Goal: Book appointment/travel/reservation

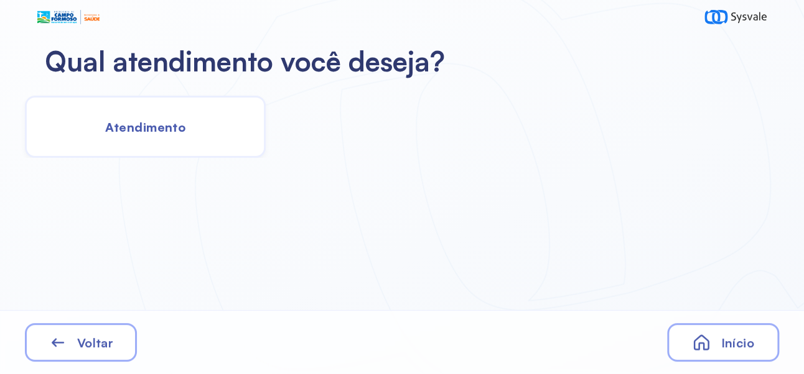
click at [164, 133] on span "Atendimento" at bounding box center [145, 127] width 80 height 16
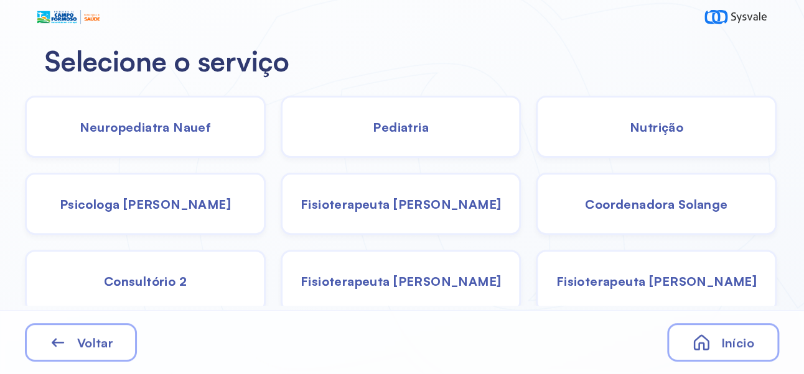
click at [169, 208] on span "Psicologa [PERSON_NAME]" at bounding box center [145, 205] width 171 height 16
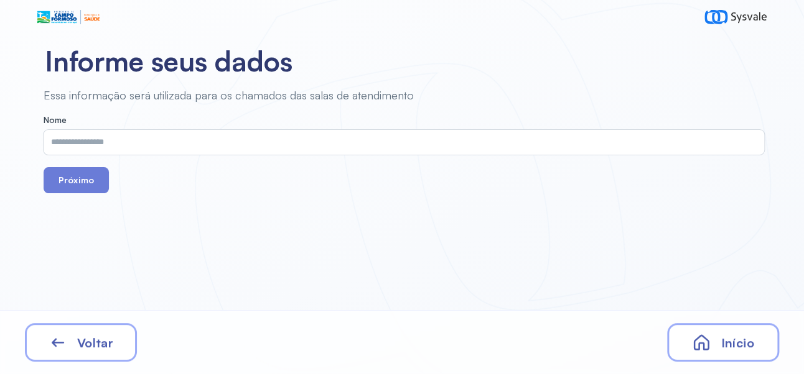
click at [251, 139] on input "text" at bounding box center [401, 142] width 715 height 25
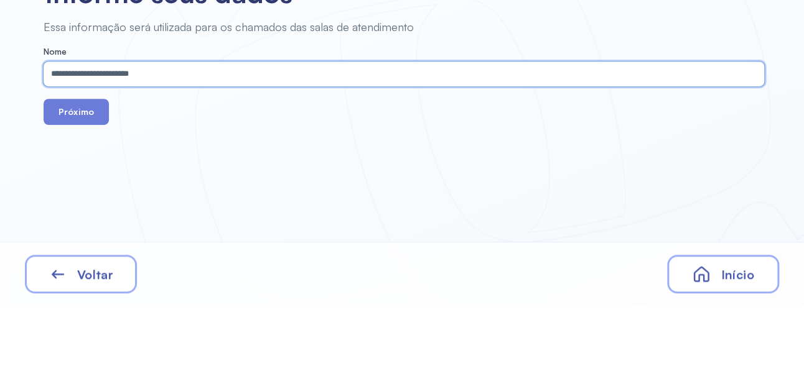
type input "**********"
click at [73, 181] on button "Próximo" at bounding box center [76, 180] width 65 height 26
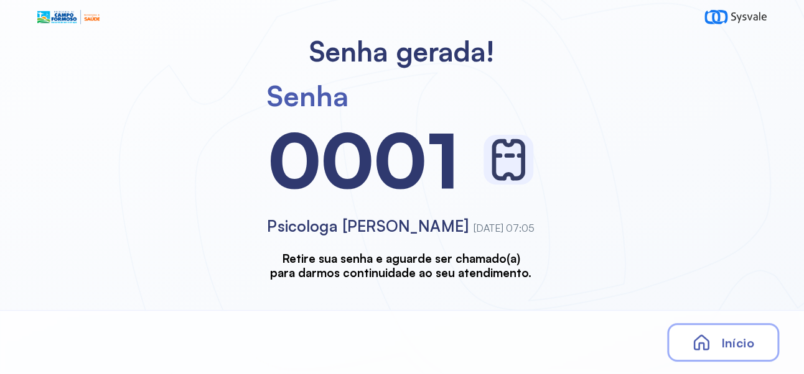
click at [740, 341] on span "Início" at bounding box center [736, 343] width 33 height 16
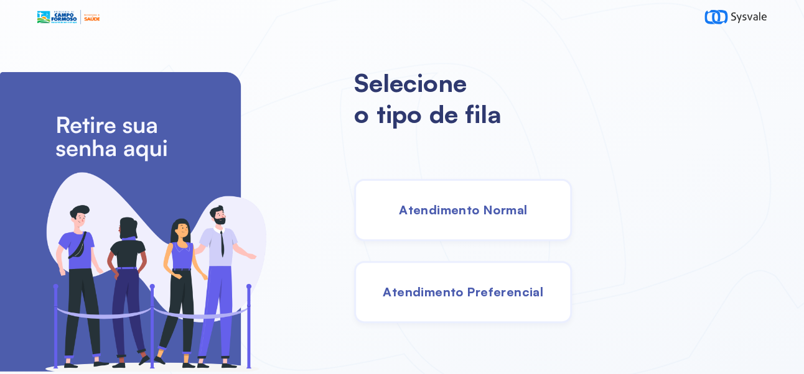
click at [511, 226] on div "Atendimento Normal" at bounding box center [463, 210] width 218 height 62
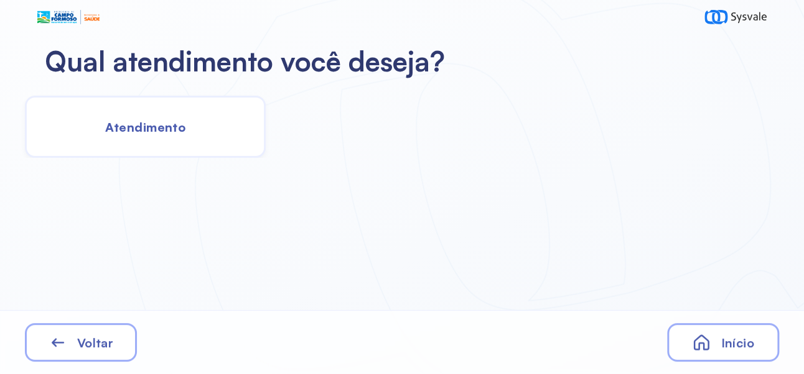
click at [147, 123] on span "Atendimento" at bounding box center [145, 127] width 80 height 16
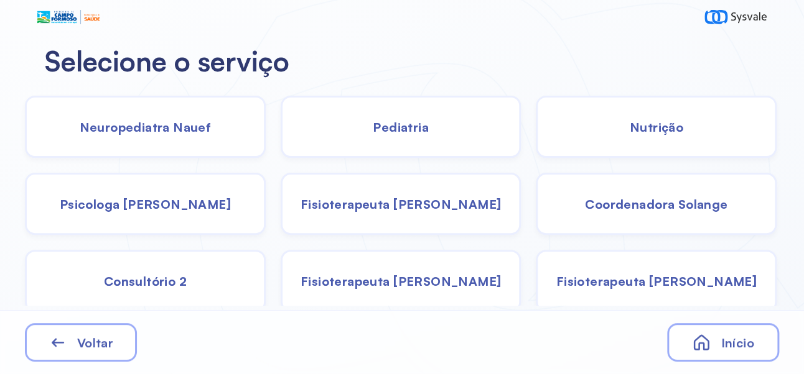
click at [661, 129] on span "Nutrição" at bounding box center [655, 127] width 53 height 16
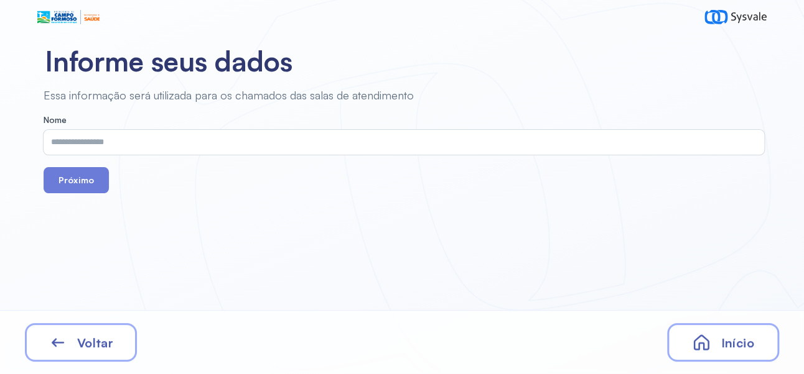
click at [258, 144] on input "text" at bounding box center [401, 142] width 715 height 25
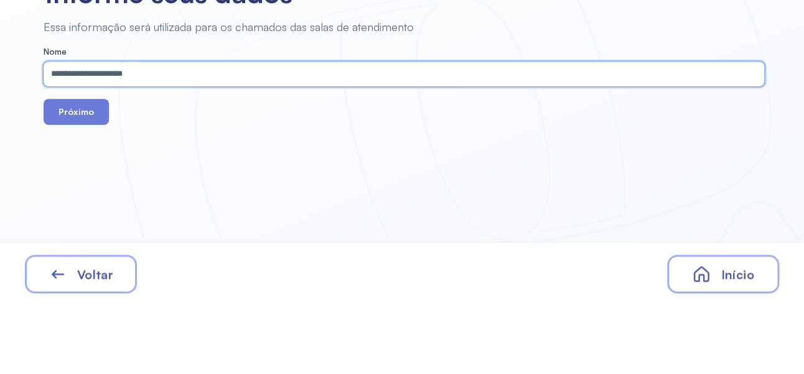
click at [91, 146] on input "**********" at bounding box center [401, 142] width 715 height 25
type input "**********"
click at [75, 177] on button "Próximo" at bounding box center [76, 180] width 65 height 26
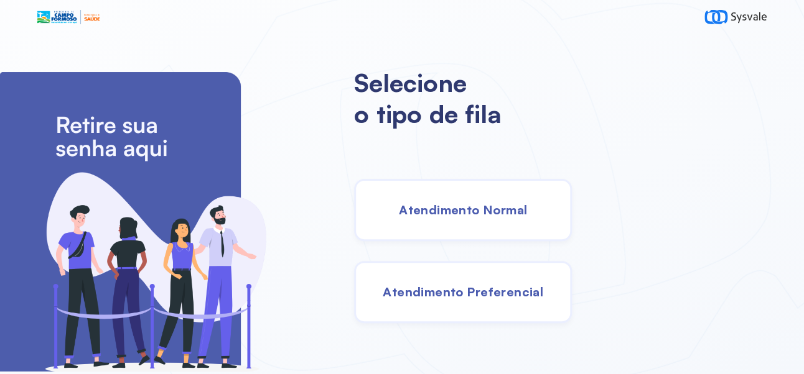
click at [524, 208] on span "Atendimento Normal" at bounding box center [463, 210] width 128 height 16
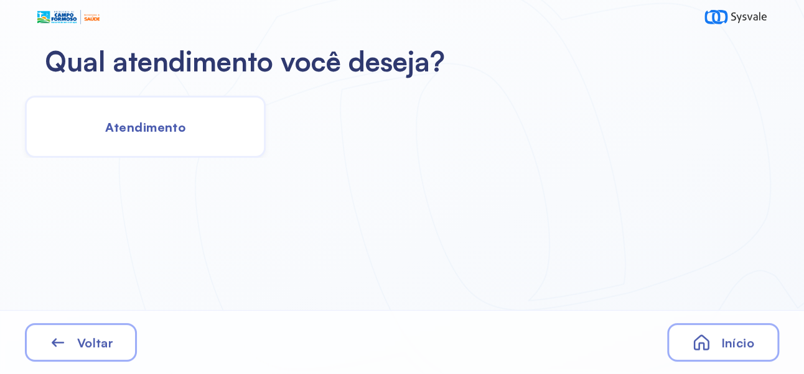
click at [149, 132] on span "Atendimento" at bounding box center [145, 127] width 80 height 16
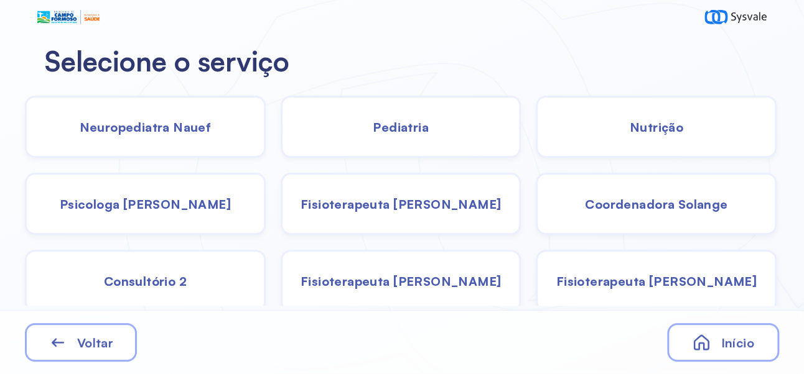
click at [405, 130] on span "Pediatria" at bounding box center [401, 127] width 56 height 16
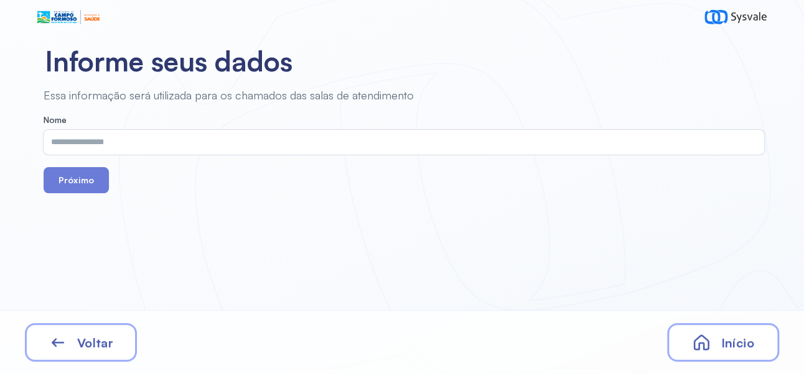
click at [271, 138] on input "text" at bounding box center [401, 142] width 715 height 25
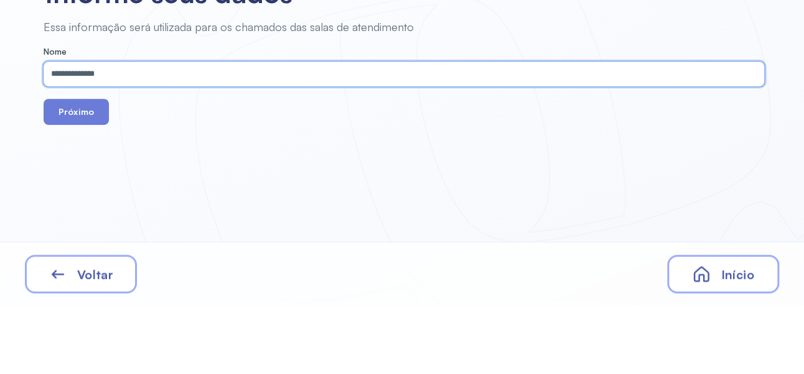
type input "**********"
click at [80, 182] on button "Próximo" at bounding box center [76, 180] width 65 height 26
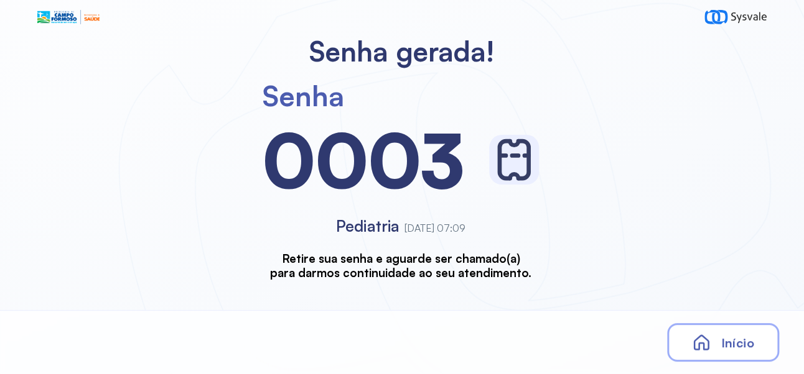
click at [741, 342] on span "Início" at bounding box center [736, 343] width 33 height 16
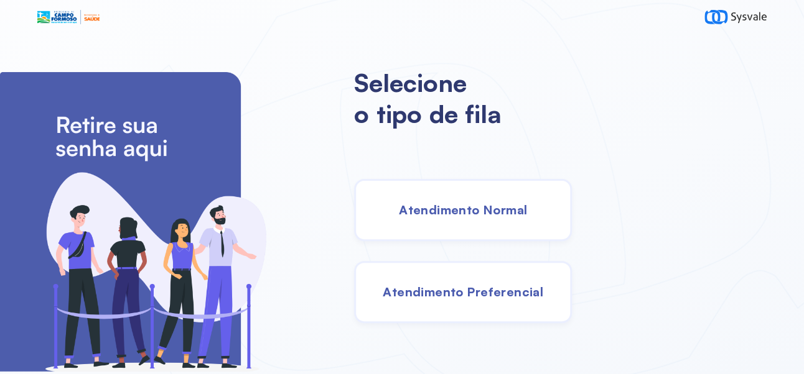
click at [492, 209] on span "Atendimento Normal" at bounding box center [463, 210] width 128 height 16
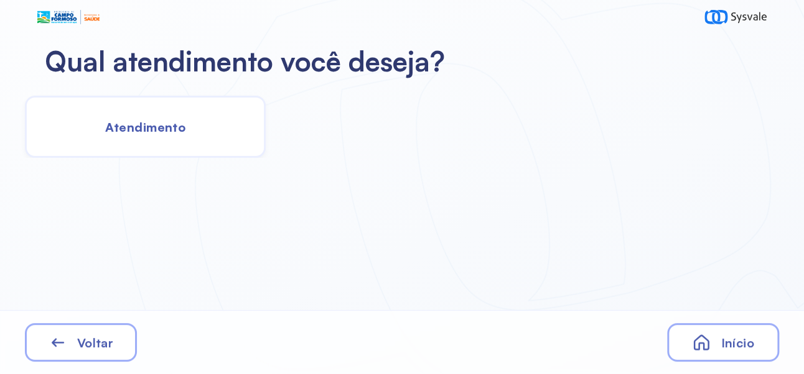
click at [144, 131] on span "Atendimento" at bounding box center [145, 127] width 80 height 16
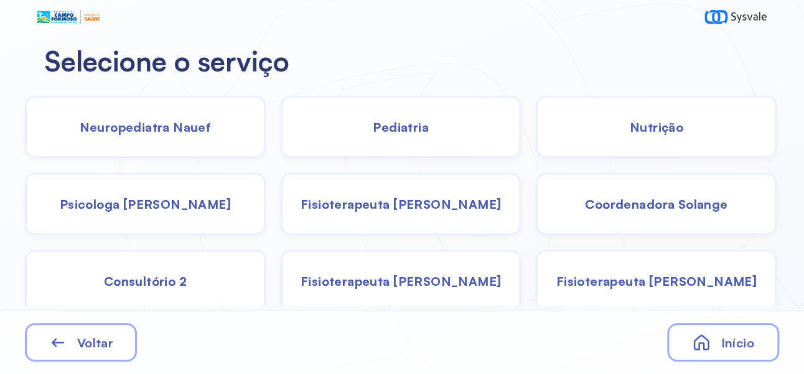
click at [414, 124] on span "Pediatria" at bounding box center [401, 127] width 56 height 16
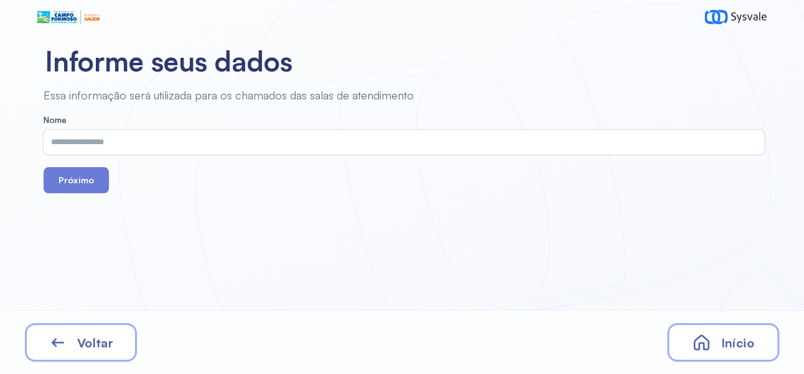
click at [258, 141] on input "text" at bounding box center [401, 142] width 715 height 25
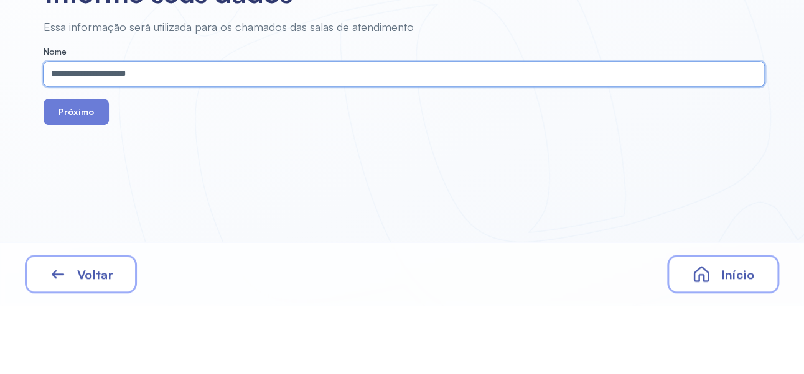
type input "**********"
click at [81, 183] on button "Próximo" at bounding box center [76, 180] width 65 height 26
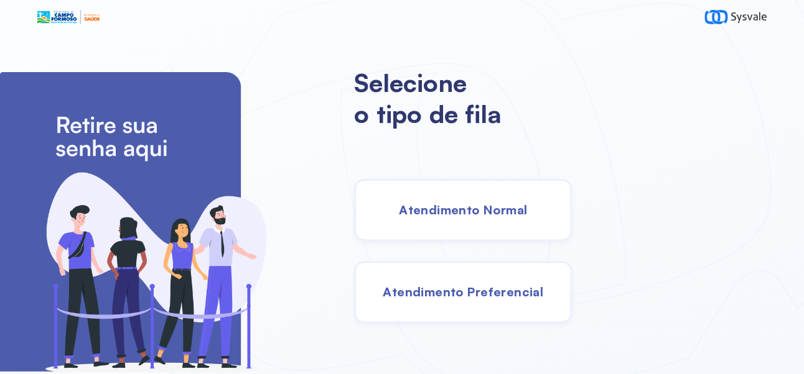
click at [536, 211] on html "Selecione o tipo de fila Atendimento Normal Atendimento Preferencial" at bounding box center [402, 187] width 804 height 374
click at [525, 205] on div "Atendimento Normal" at bounding box center [463, 210] width 218 height 62
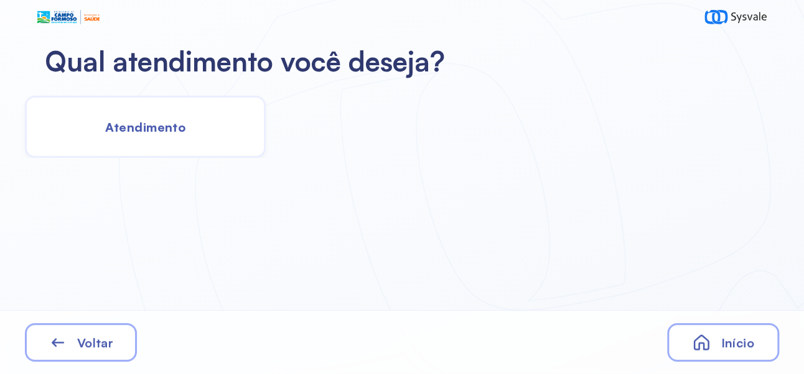
click at [140, 149] on div "Atendimento" at bounding box center [145, 127] width 241 height 62
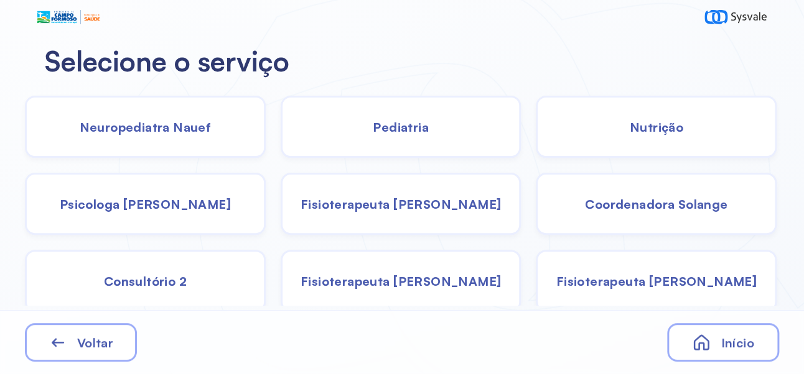
click at [177, 211] on span "Psicologa [PERSON_NAME]" at bounding box center [145, 205] width 171 height 16
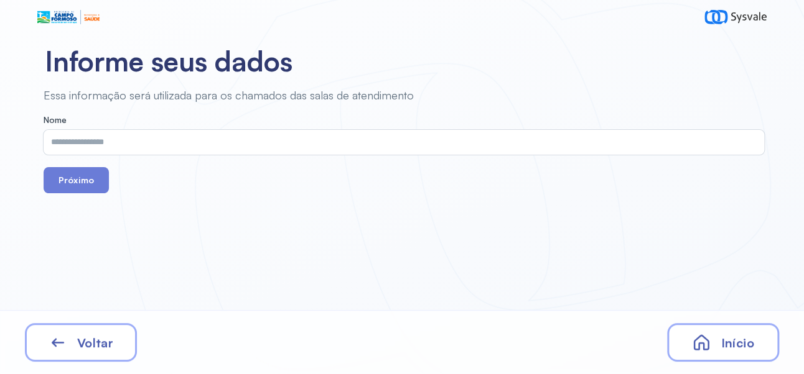
click at [318, 146] on input "text" at bounding box center [401, 142] width 715 height 25
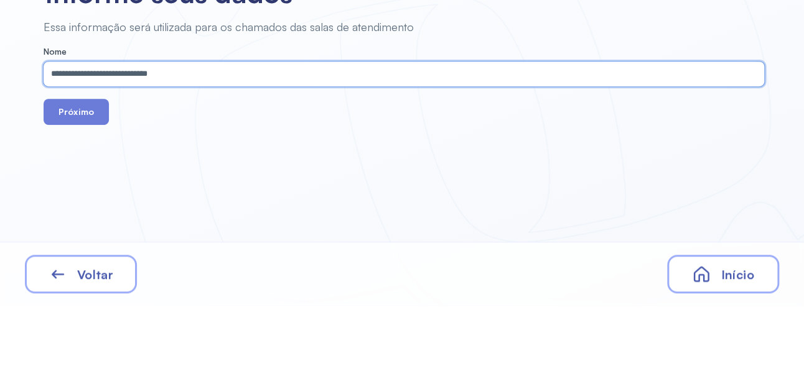
type input "**********"
click at [79, 181] on button "Próximo" at bounding box center [76, 180] width 65 height 26
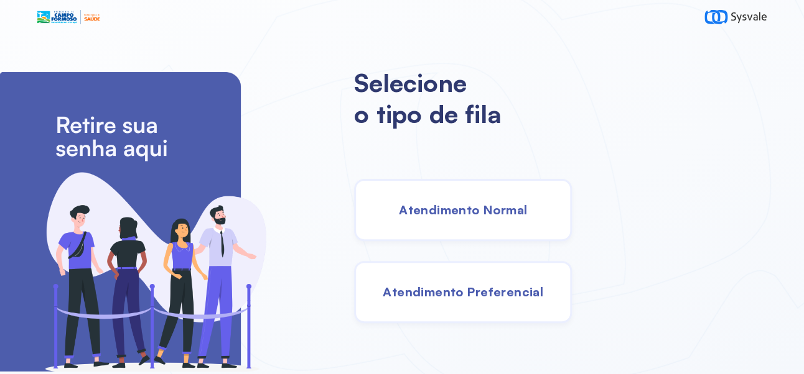
click at [509, 218] on span "Atendimento Normal" at bounding box center [463, 210] width 128 height 16
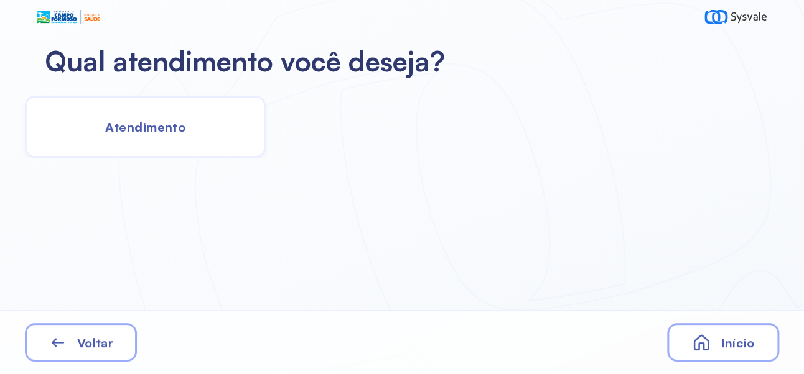
click at [172, 123] on span "Atendimento" at bounding box center [145, 127] width 80 height 16
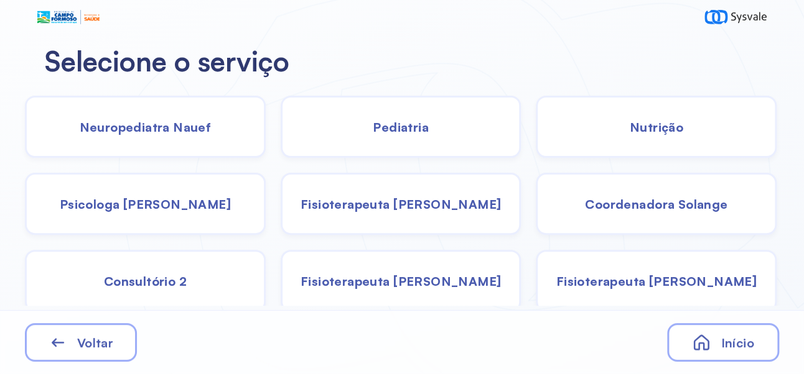
click at [420, 131] on span "Pediatria" at bounding box center [401, 127] width 56 height 16
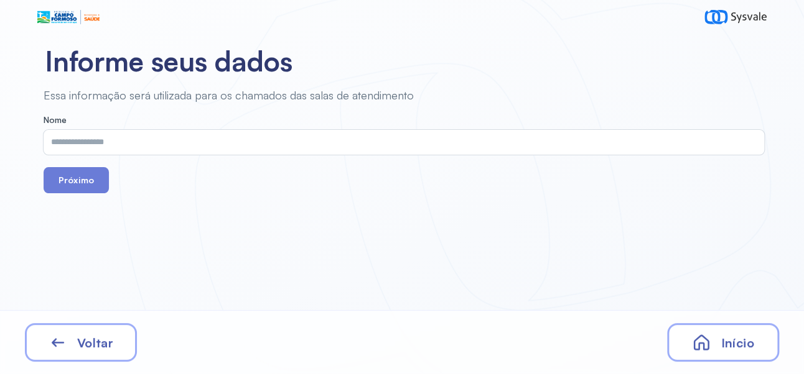
click at [274, 147] on input "text" at bounding box center [401, 142] width 715 height 25
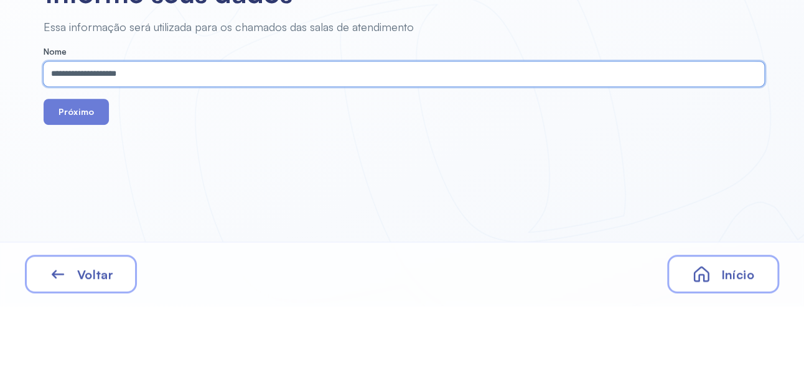
type input "**********"
click at [89, 186] on button "Próximo" at bounding box center [76, 180] width 65 height 26
